Goal: Information Seeking & Learning: Learn about a topic

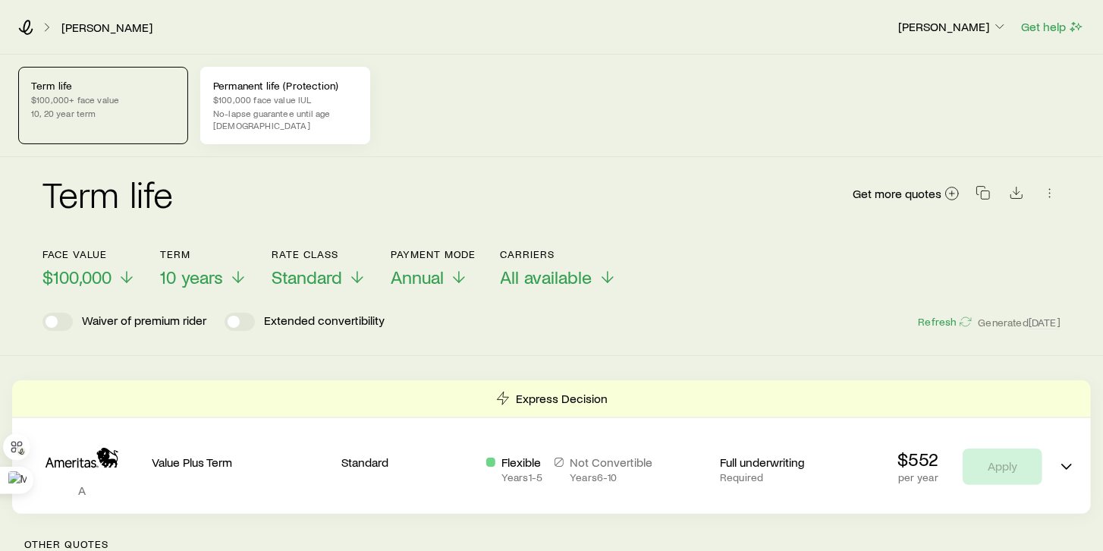
click at [241, 103] on p "$100,000 face value IUL" at bounding box center [285, 99] width 144 height 12
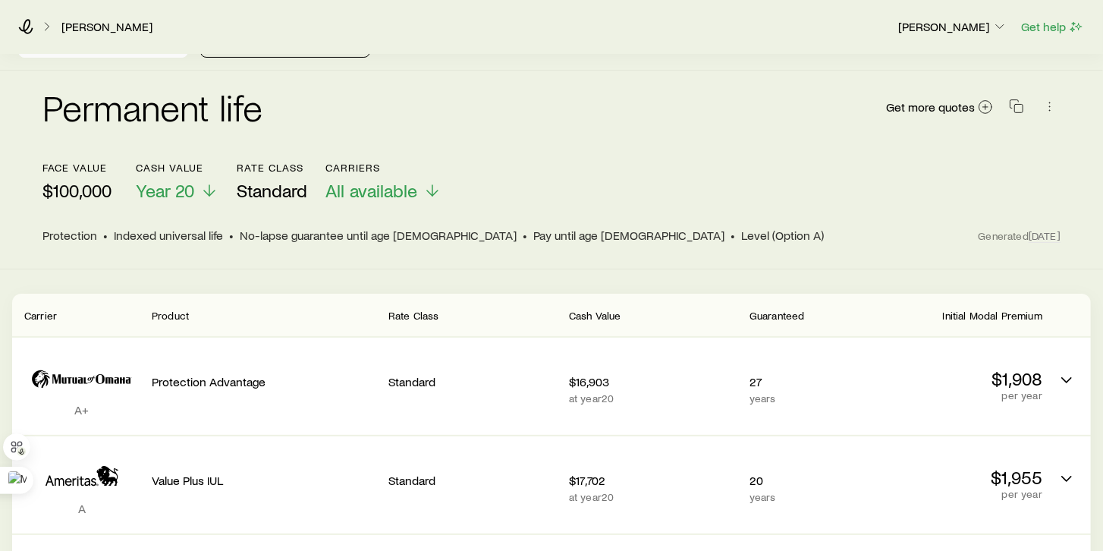
scroll to position [130, 0]
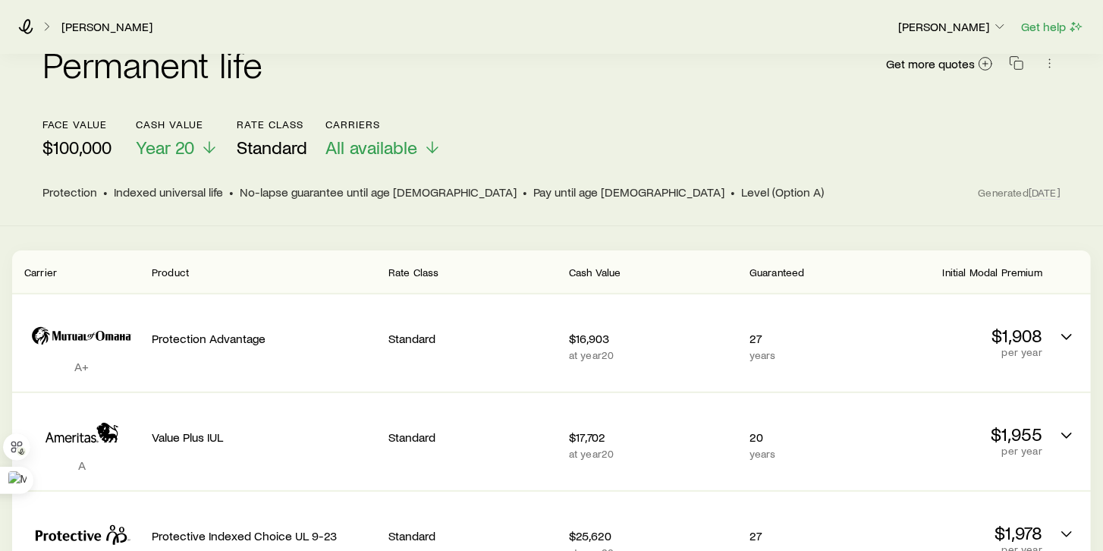
click at [660, 131] on div "face value $100,000 Cash Value Year 20 Rate Class Standard Carriers All availab…" at bounding box center [551, 138] width 1018 height 40
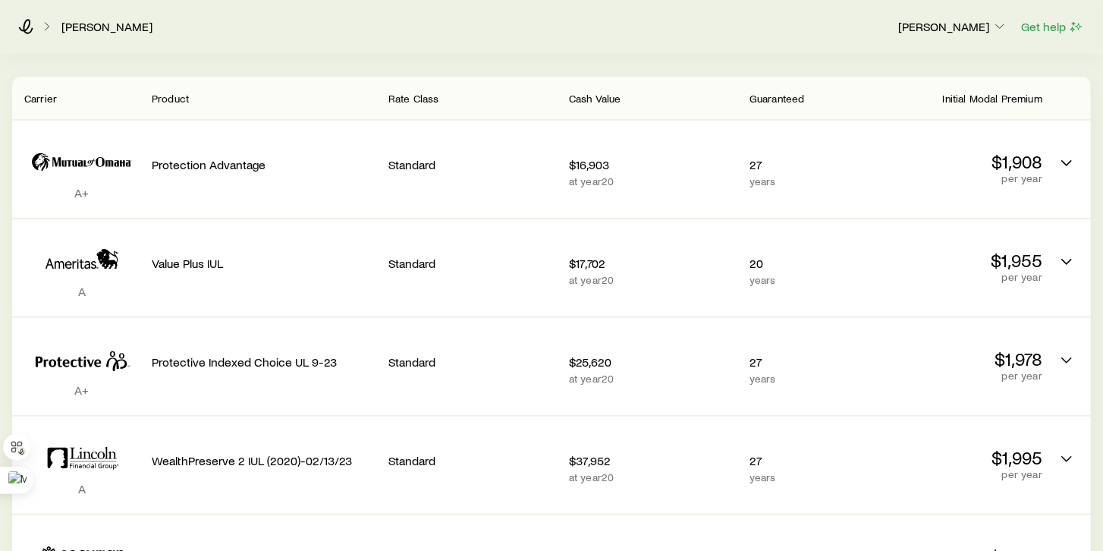
scroll to position [216, 0]
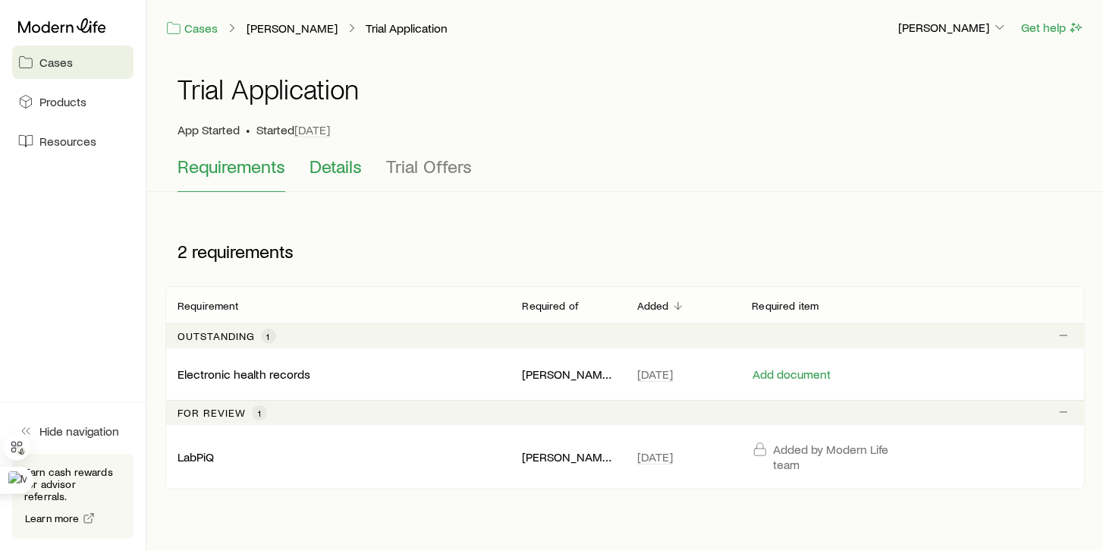
click at [317, 171] on span "Details" at bounding box center [336, 166] width 52 height 21
